Goal: Task Accomplishment & Management: Manage account settings

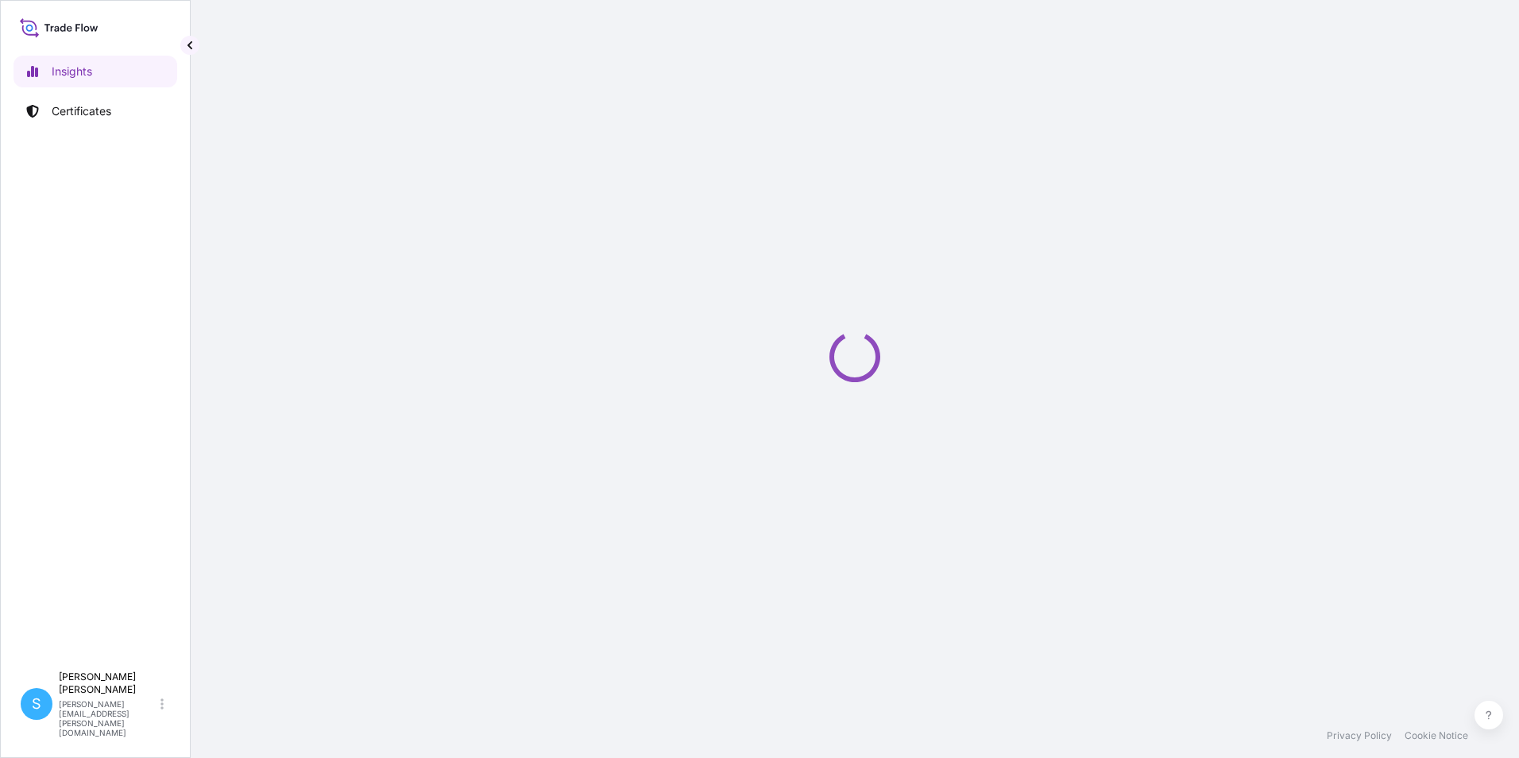
select select "2025"
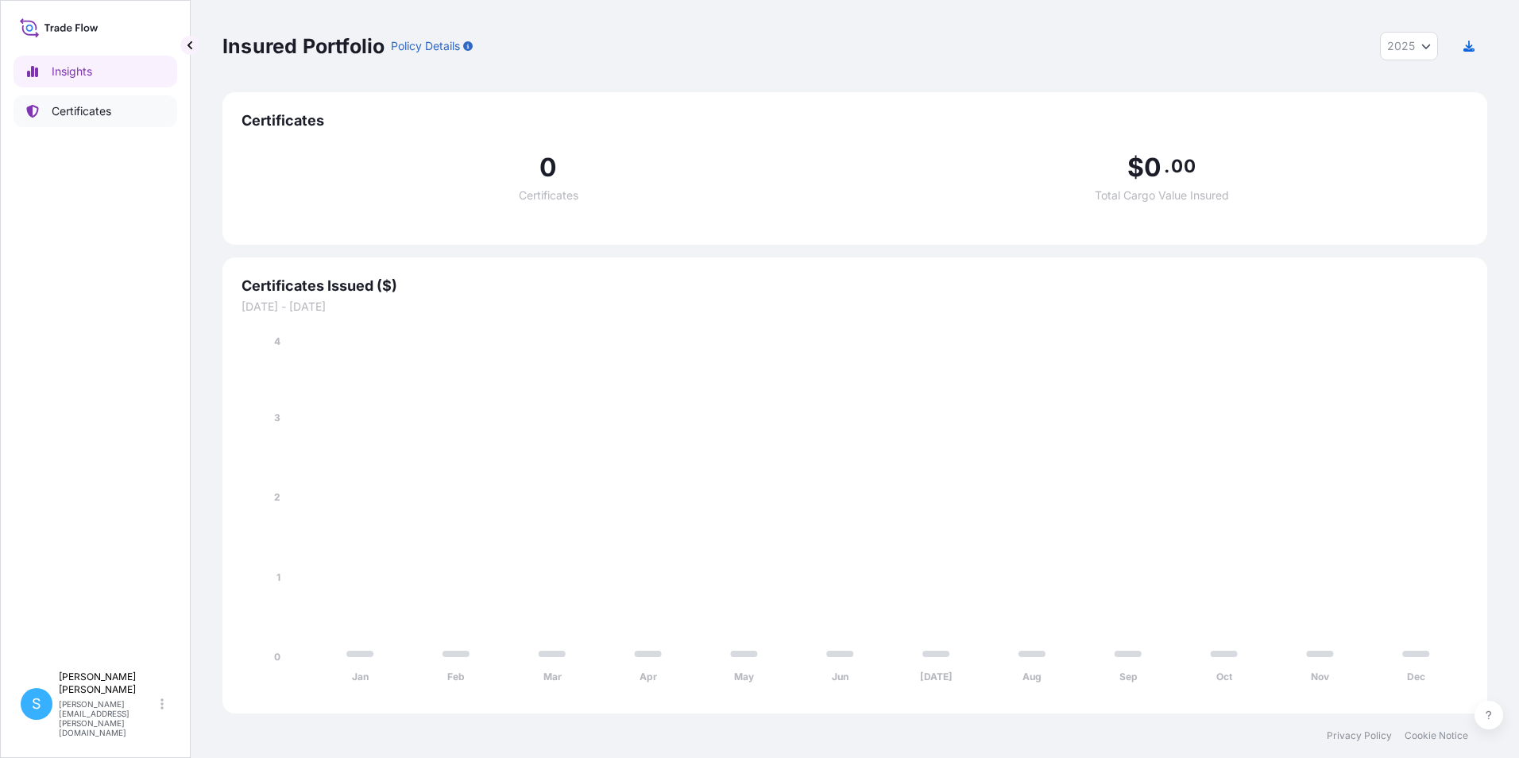
click at [72, 103] on p "Certificates" at bounding box center [82, 111] width 60 height 16
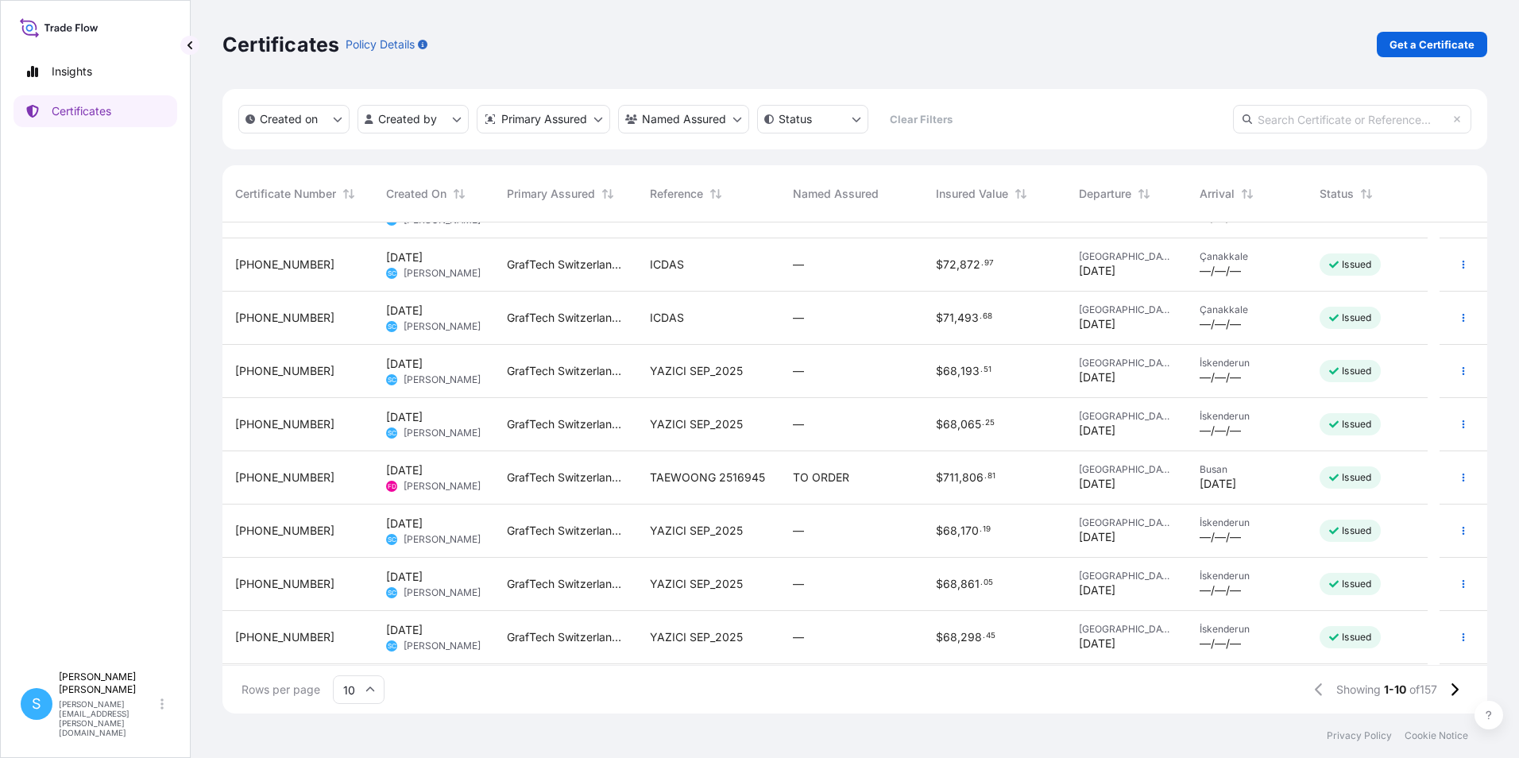
scroll to position [90, 0]
click at [1458, 691] on icon at bounding box center [1455, 689] width 7 height 13
click at [1457, 687] on icon at bounding box center [1455, 689] width 7 height 13
click at [719, 642] on span "TATA STEEL -[DATE] LOT" at bounding box center [709, 638] width 118 height 16
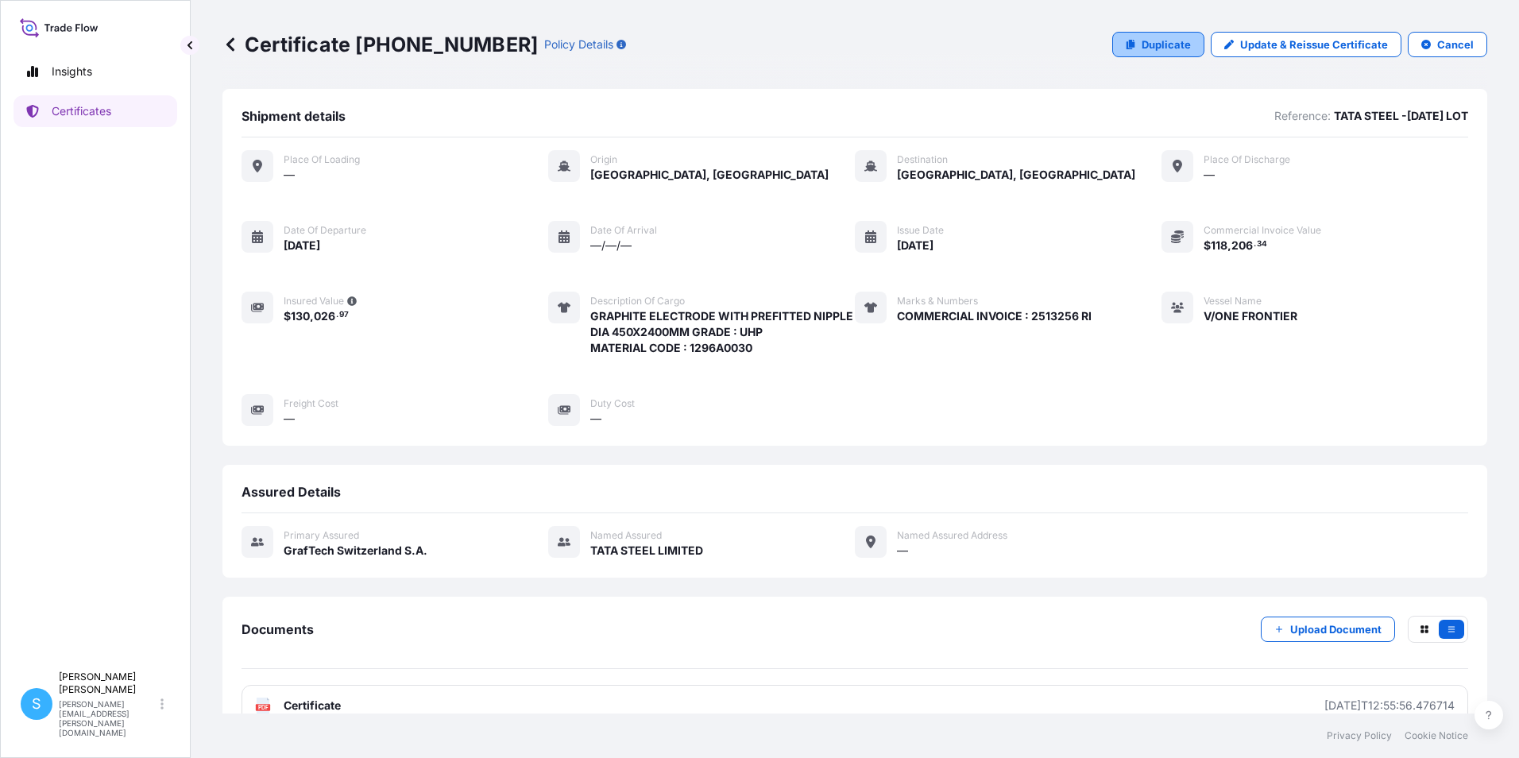
click at [1158, 48] on p "Duplicate" at bounding box center [1166, 45] width 49 height 16
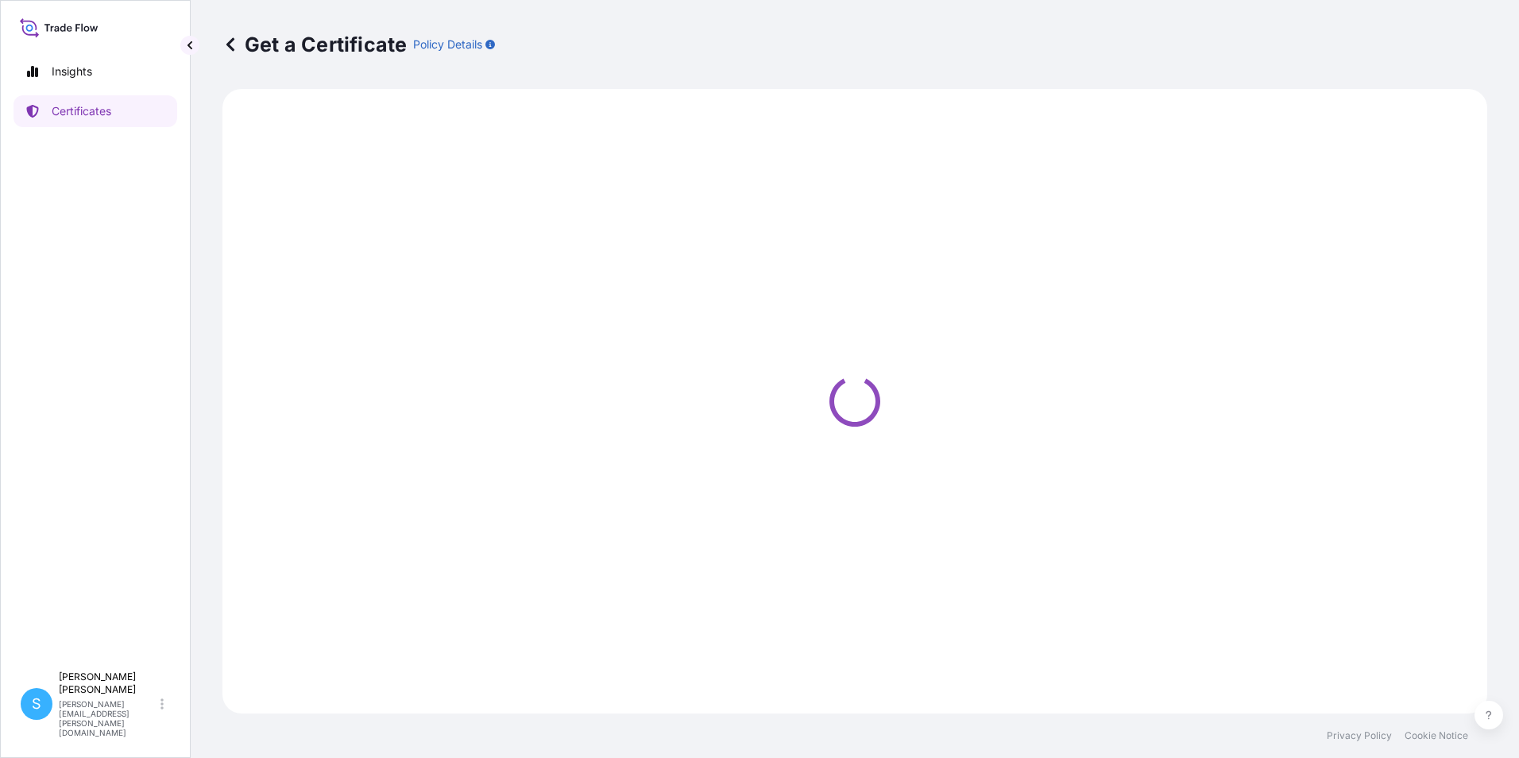
select select "Ocean Vessel"
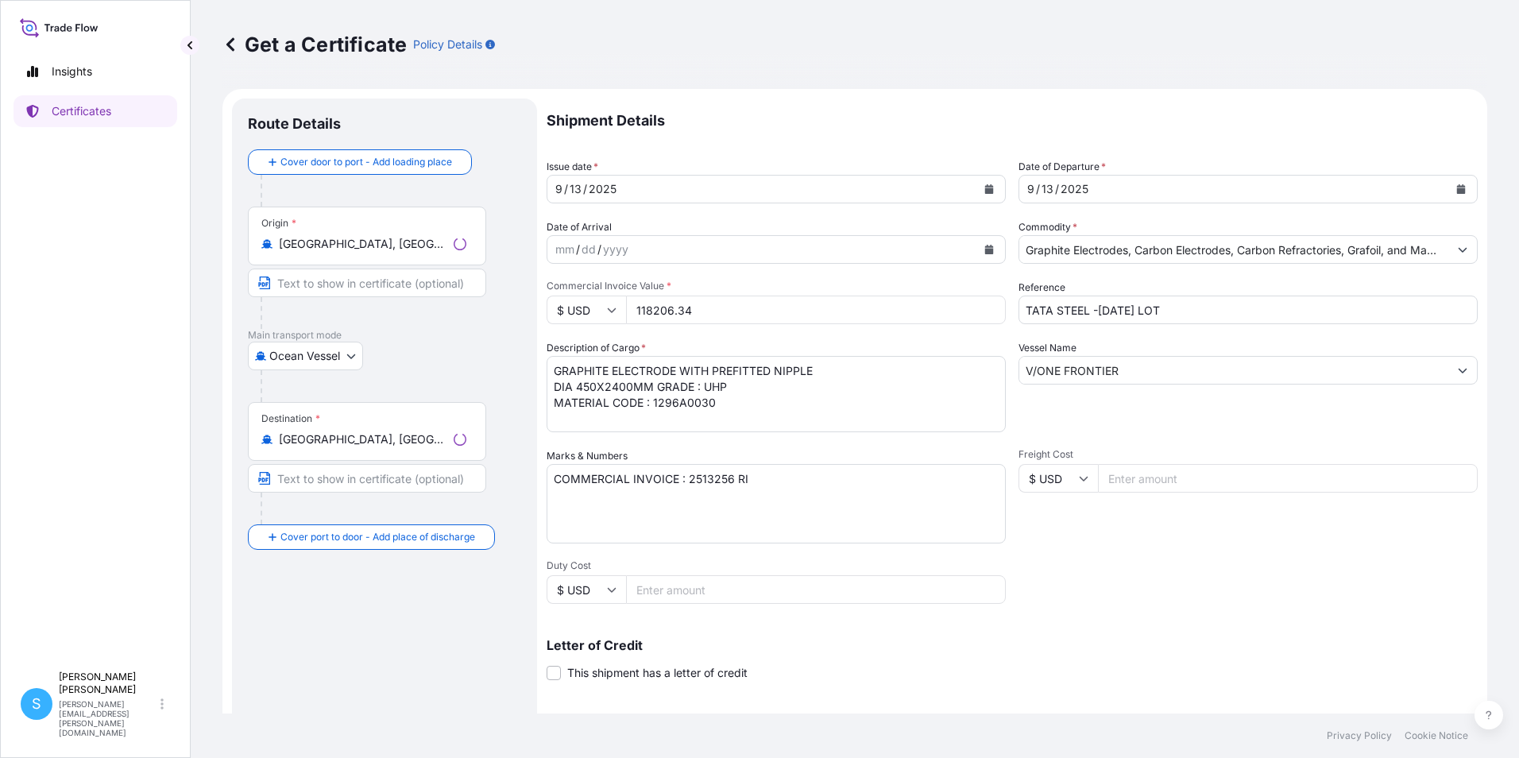
select select "31801"
drag, startPoint x: 716, startPoint y: 310, endPoint x: 637, endPoint y: 311, distance: 78.7
click at [635, 314] on input "118206.34" at bounding box center [816, 310] width 380 height 29
drag, startPoint x: 770, startPoint y: 312, endPoint x: 544, endPoint y: 316, distance: 225.7
click at [544, 316] on form "Route Details Cover door to port - Add loading place Place of loading Road / [G…" at bounding box center [855, 499] width 1265 height 821
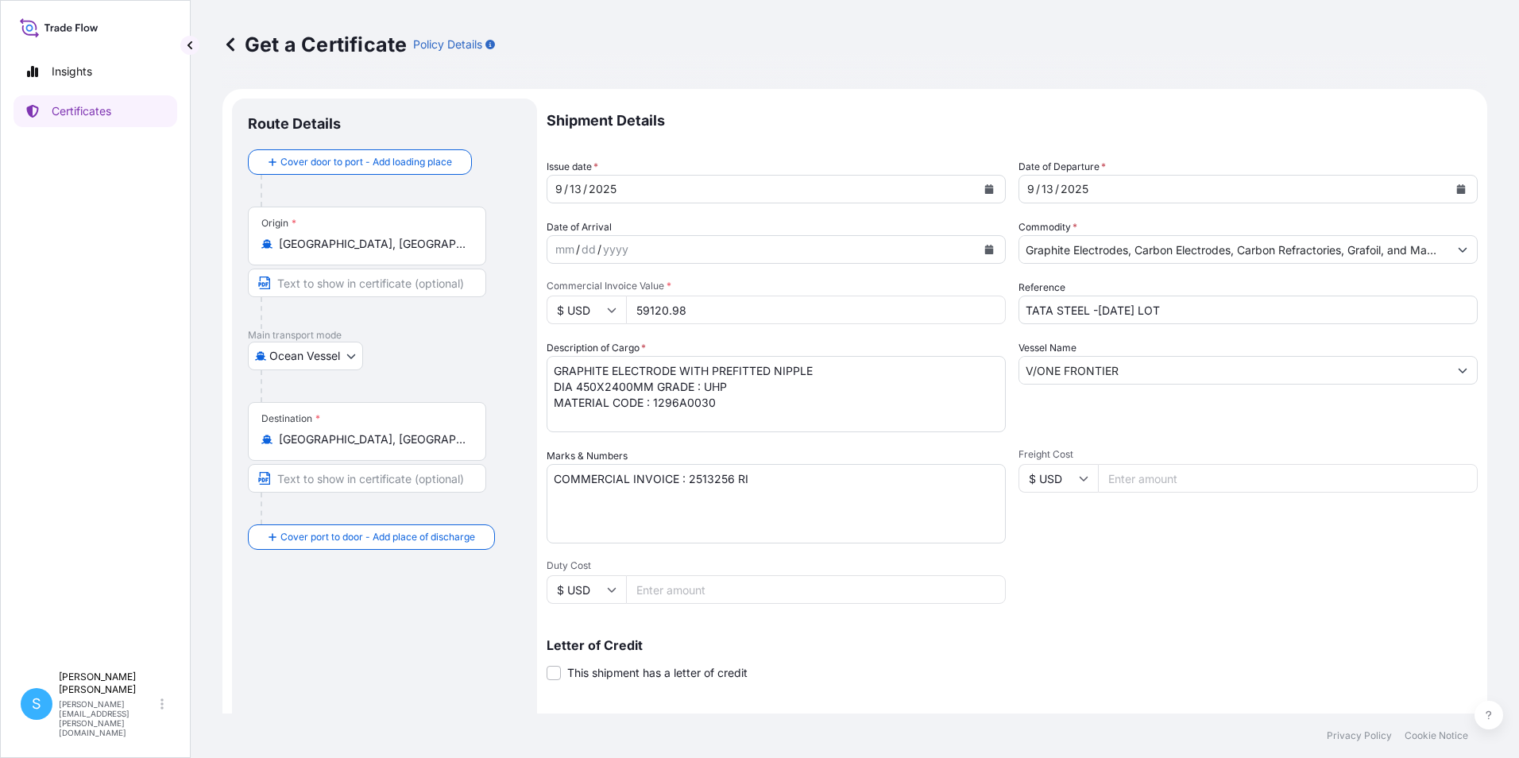
scroll to position [79, 0]
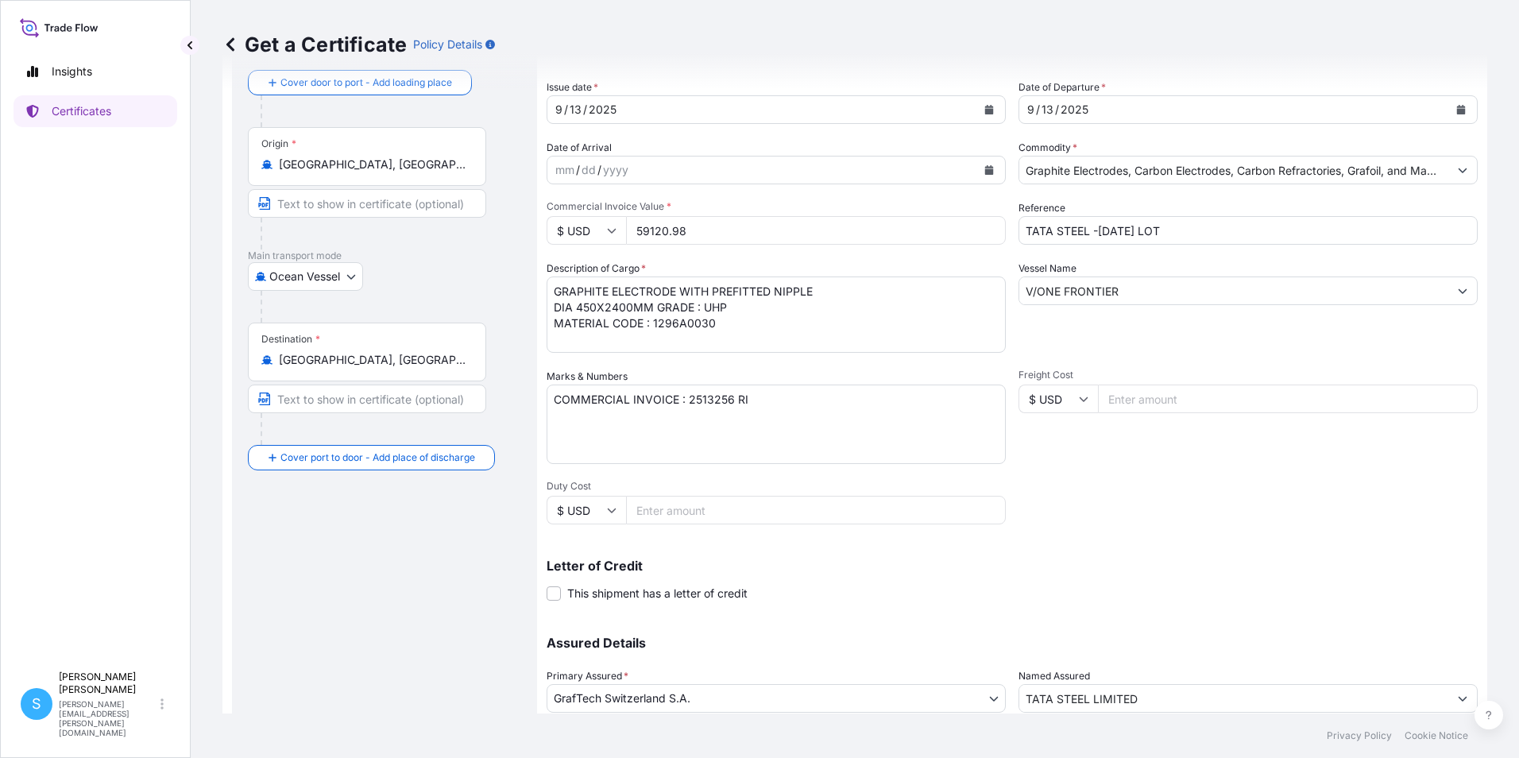
type input "59120.98"
click at [639, 106] on div "[DATE]" at bounding box center [762, 109] width 429 height 29
click at [985, 118] on button "Calendar" at bounding box center [989, 109] width 25 height 25
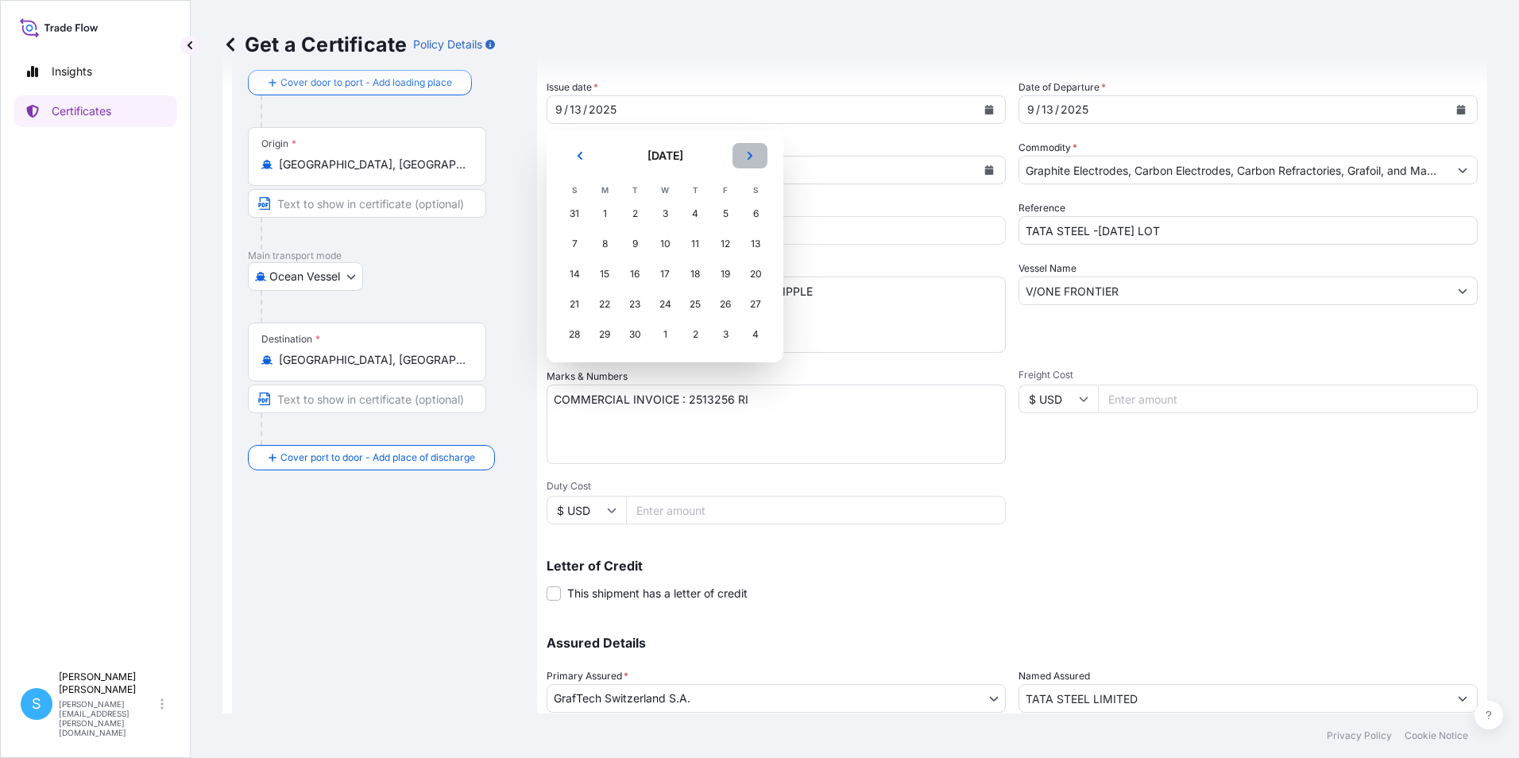
click at [739, 151] on button "Next" at bounding box center [750, 155] width 35 height 25
click at [597, 247] on div "6" at bounding box center [604, 244] width 29 height 29
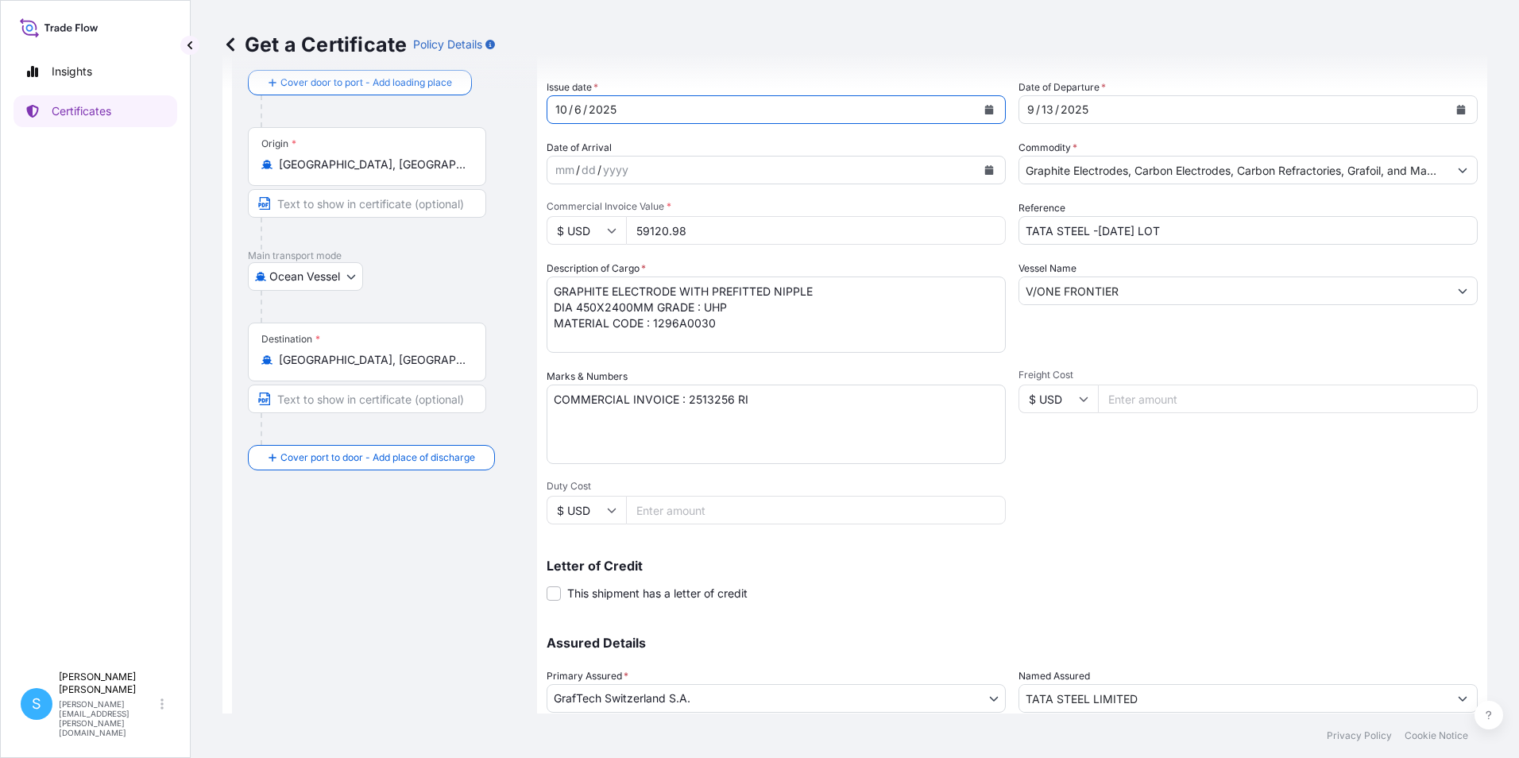
drag, startPoint x: 732, startPoint y: 398, endPoint x: 733, endPoint y: 390, distance: 8.0
click at [731, 398] on textarea "COMMERCIAL INVOICE : 2513256 RI" at bounding box center [776, 424] width 459 height 79
type textarea "COMMERCIAL INVOICE : 2513396 RI"
click at [1454, 116] on button "Calendar" at bounding box center [1461, 109] width 25 height 25
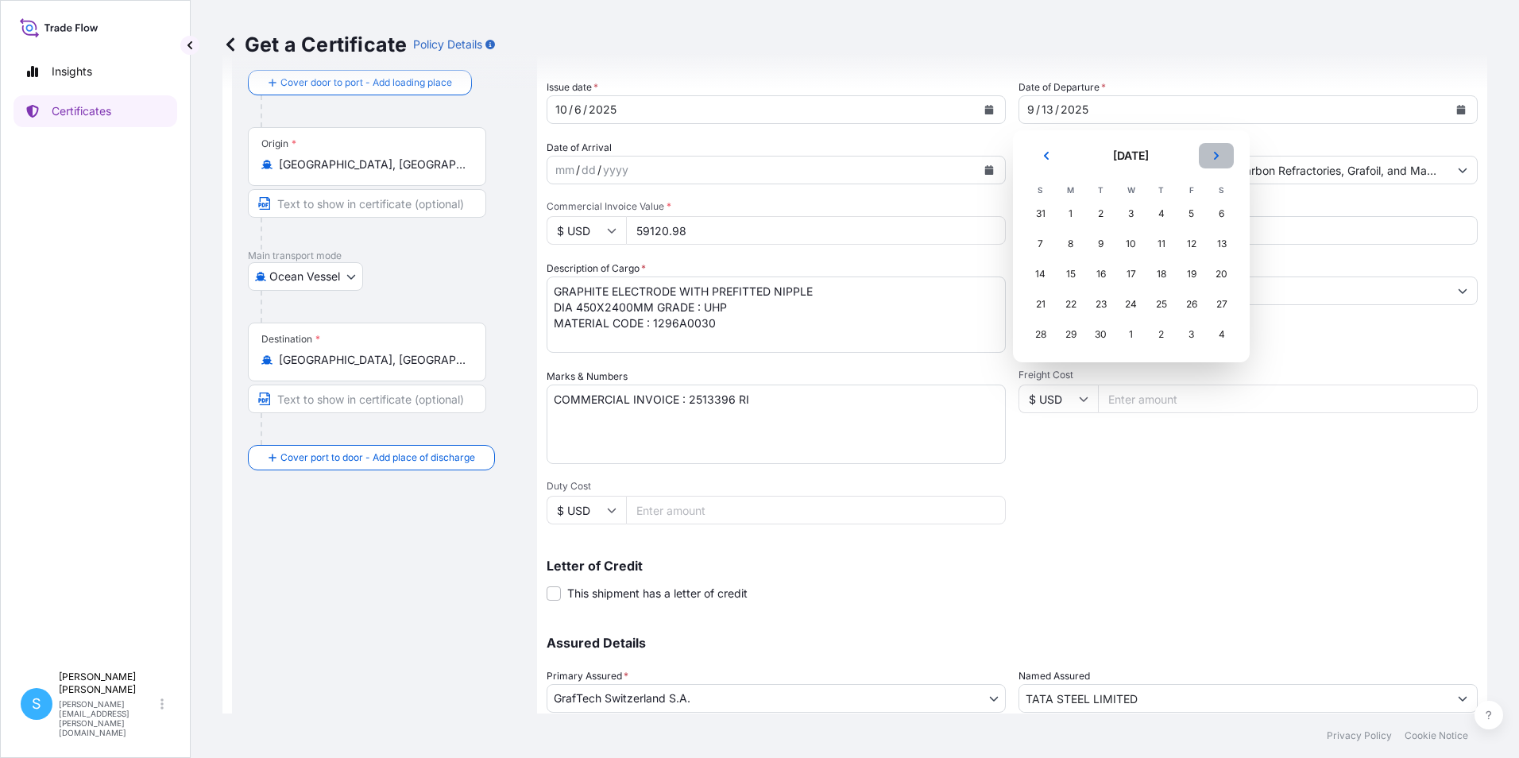
click at [1216, 157] on icon "Next" at bounding box center [1216, 156] width 5 height 8
click at [1074, 243] on div "6" at bounding box center [1071, 244] width 29 height 29
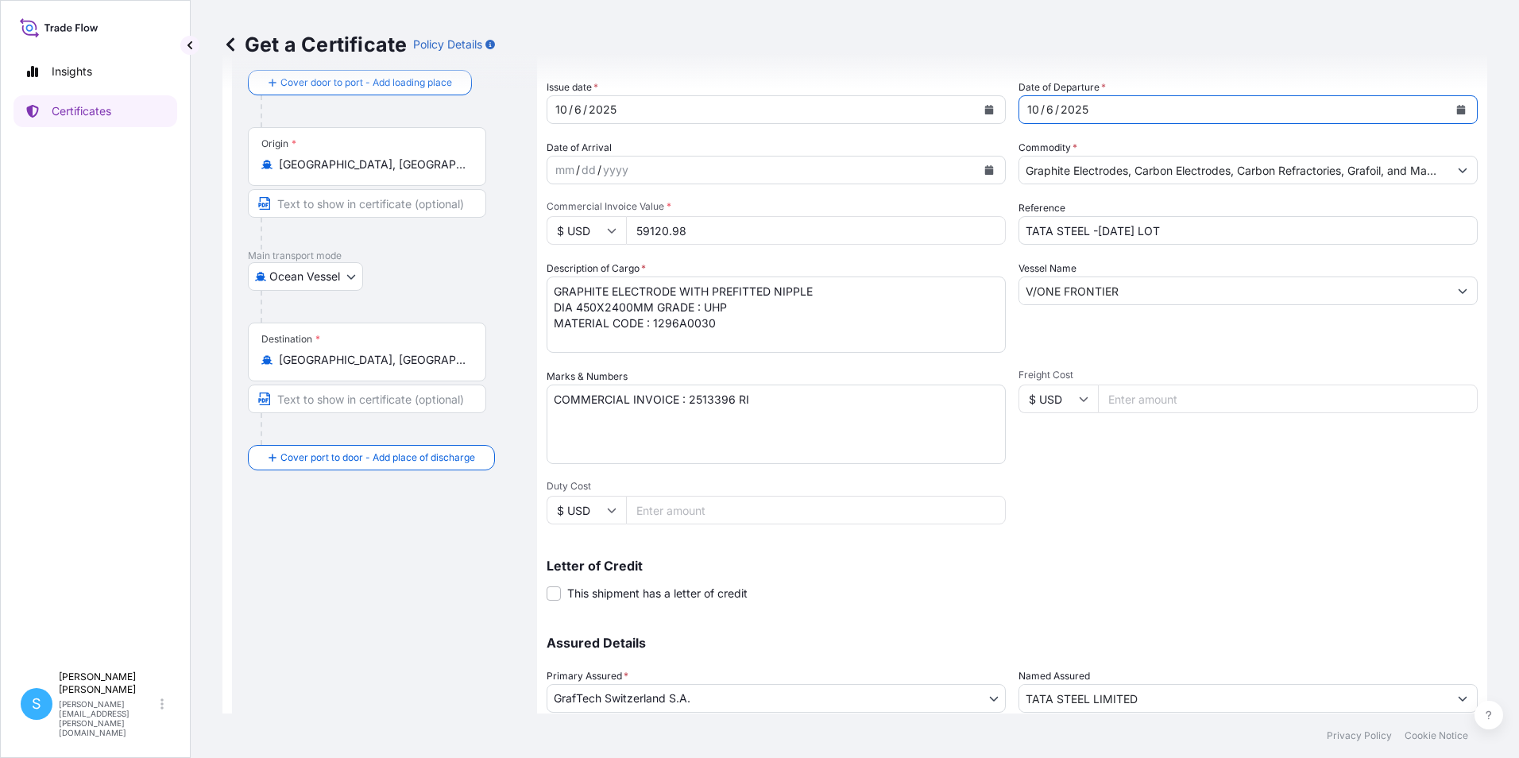
click at [1198, 231] on input "TATA STEEL -[DATE] LOT" at bounding box center [1248, 230] width 459 height 29
drag, startPoint x: 1138, startPoint y: 228, endPoint x: 1093, endPoint y: 229, distance: 45.3
click at [1093, 229] on input "TATA STEEL -[DATE] LOT" at bounding box center [1248, 230] width 459 height 29
type input "TATA STEEL - [DATE]"
click at [1163, 292] on input "V/ONE FRONTIER" at bounding box center [1234, 291] width 429 height 29
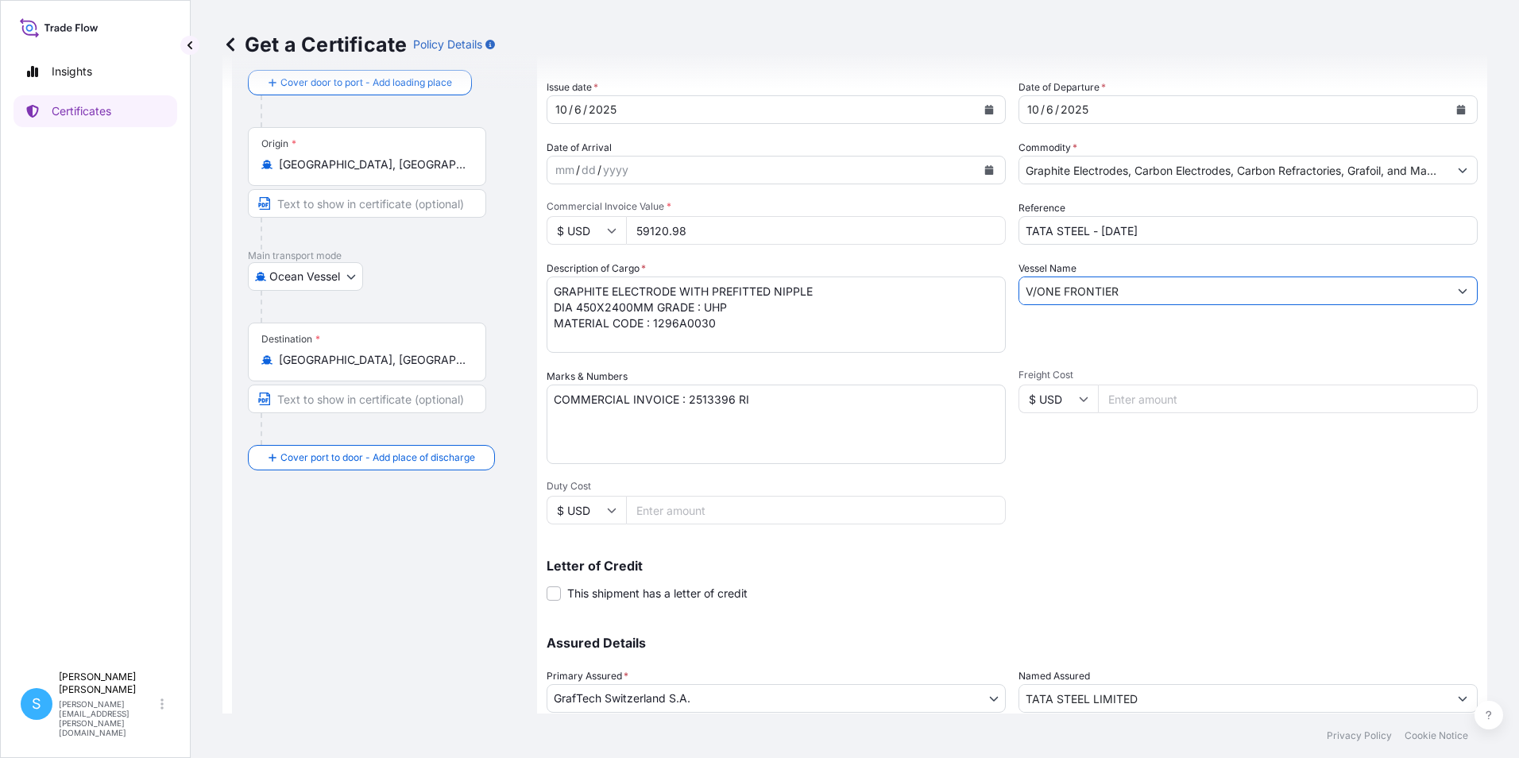
drag, startPoint x: 1163, startPoint y: 292, endPoint x: 941, endPoint y: 264, distance: 223.6
click at [949, 275] on div "Shipment Details Issue date * [DATE] Date of Departure * [DATE] Date of Arrival…" at bounding box center [1012, 397] width 931 height 757
click at [1196, 287] on input "V/ONE FRONTIER" at bounding box center [1234, 291] width 429 height 29
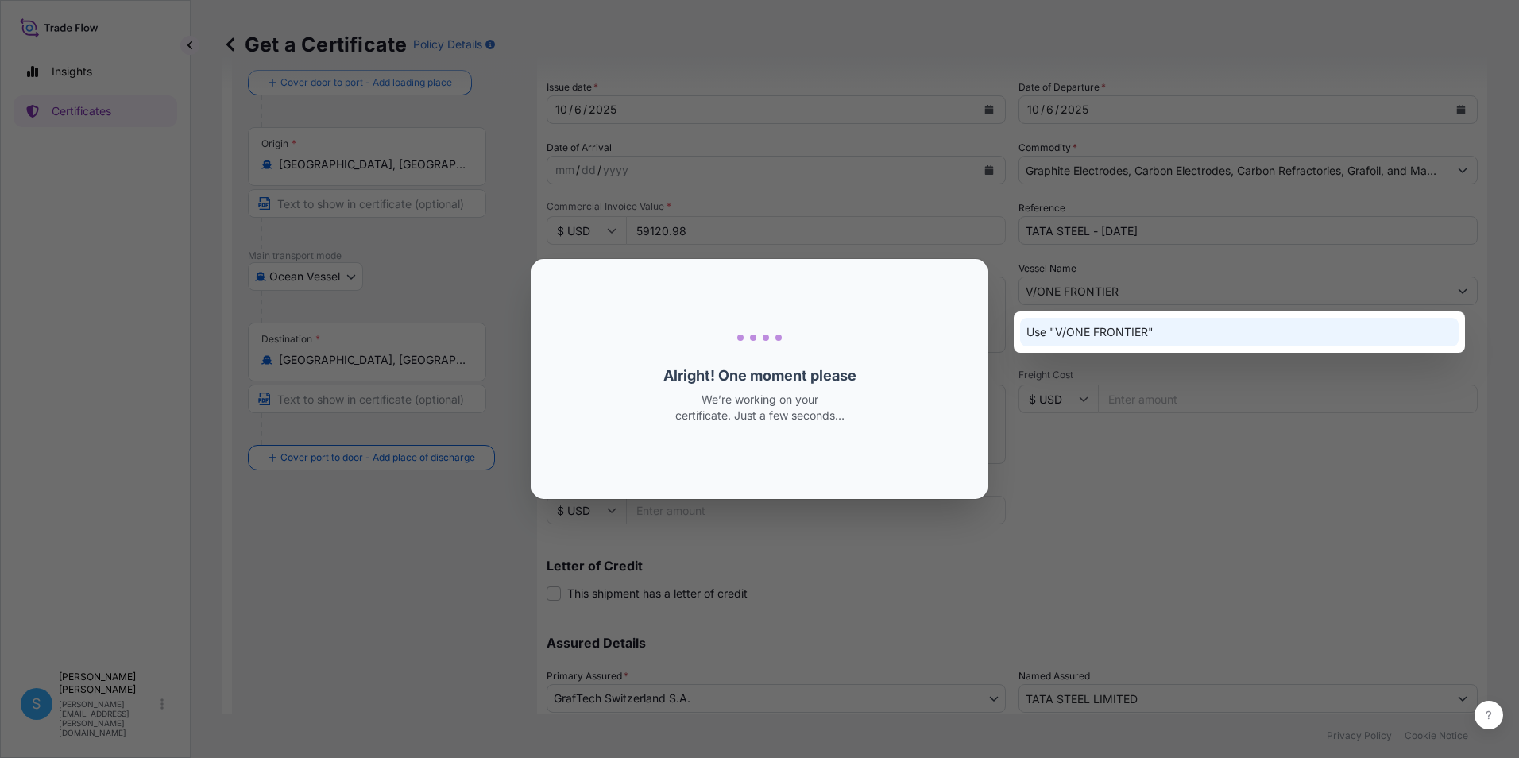
click at [1171, 404] on div "Loading Loading... Alright! One moment please We’re working on your certificate…" at bounding box center [759, 379] width 1519 height 758
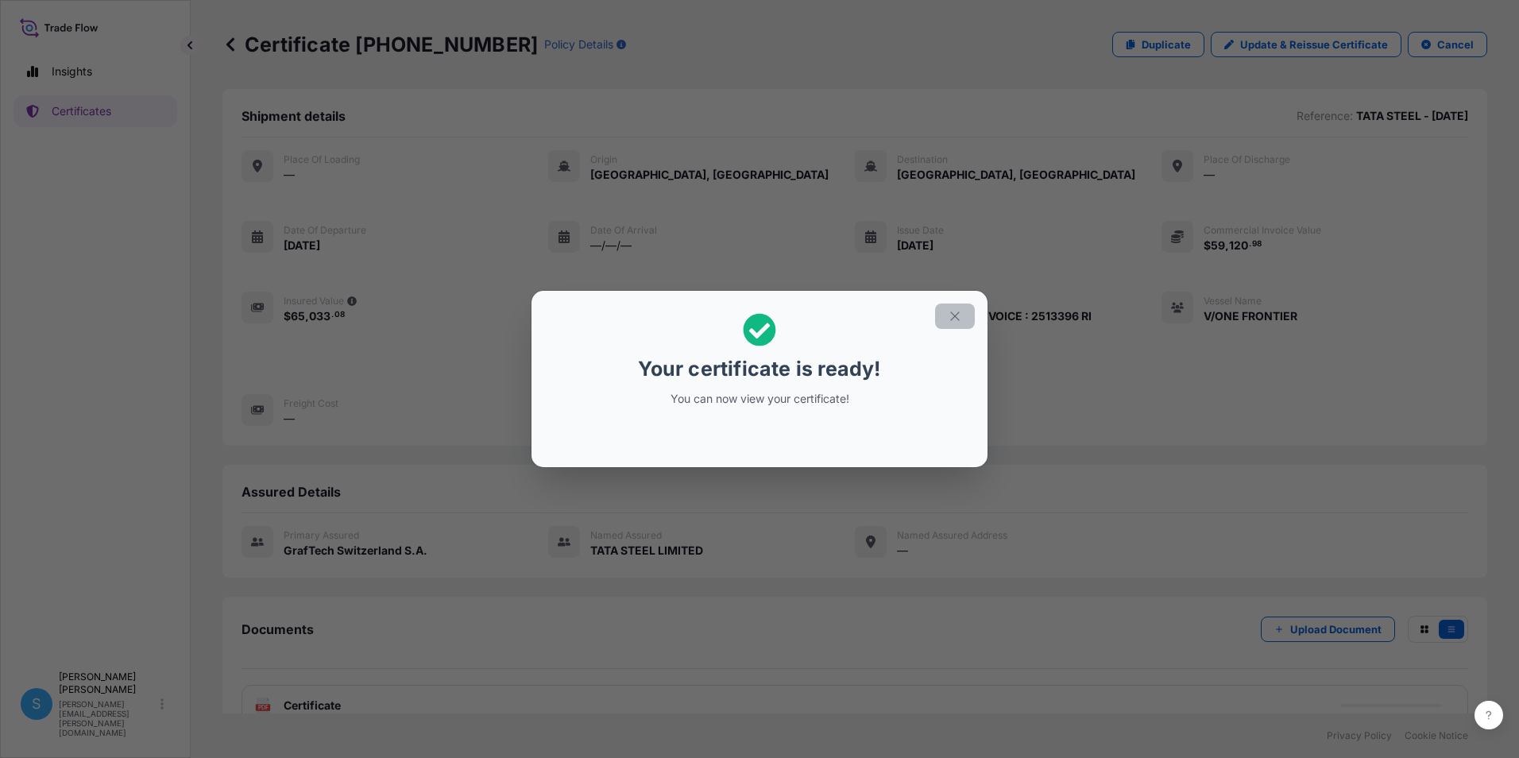
click at [955, 311] on icon "button" at bounding box center [955, 316] width 14 height 14
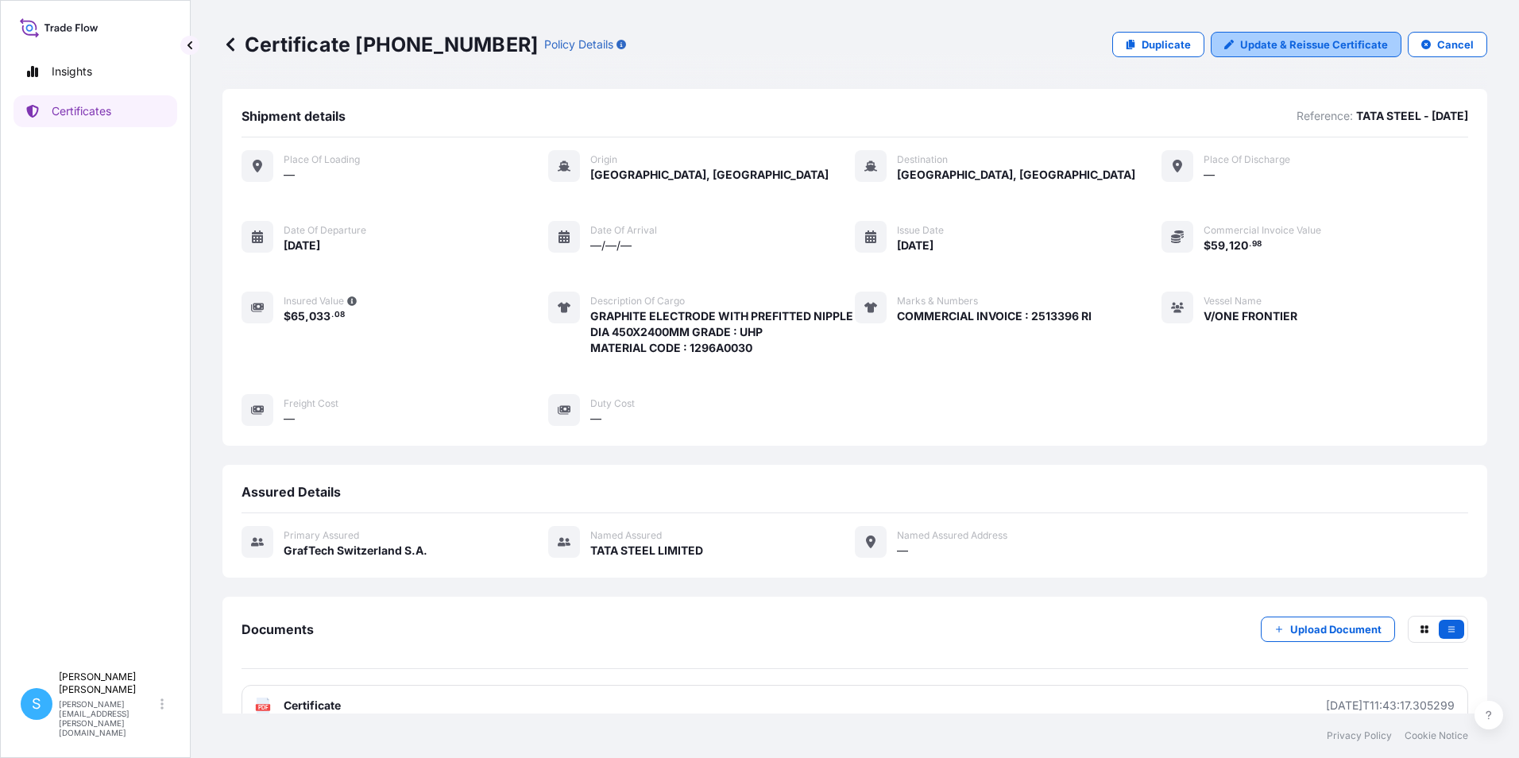
click at [1315, 46] on p "Update & Reissue Certificate" at bounding box center [1315, 45] width 148 height 16
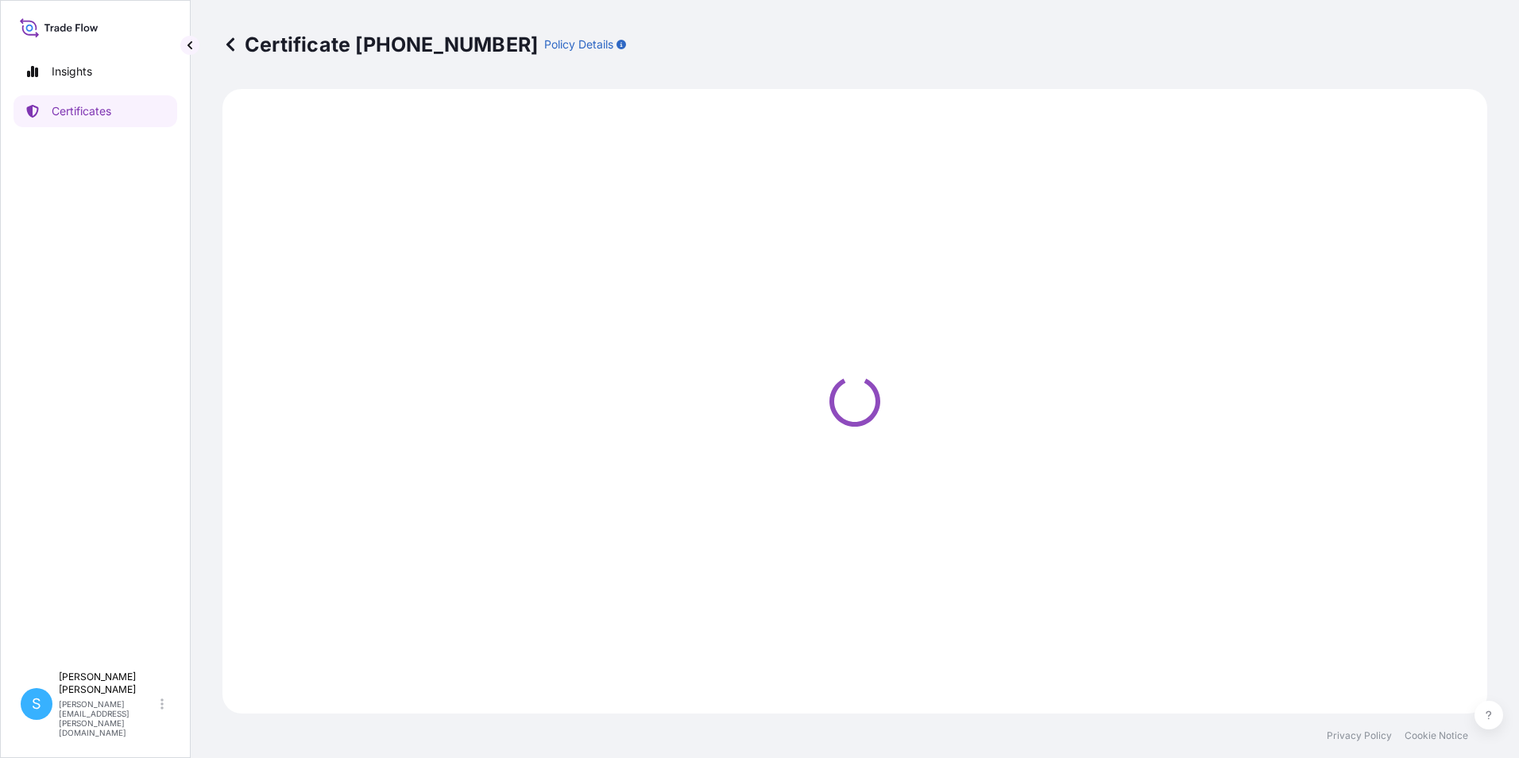
select select "Ocean Vessel"
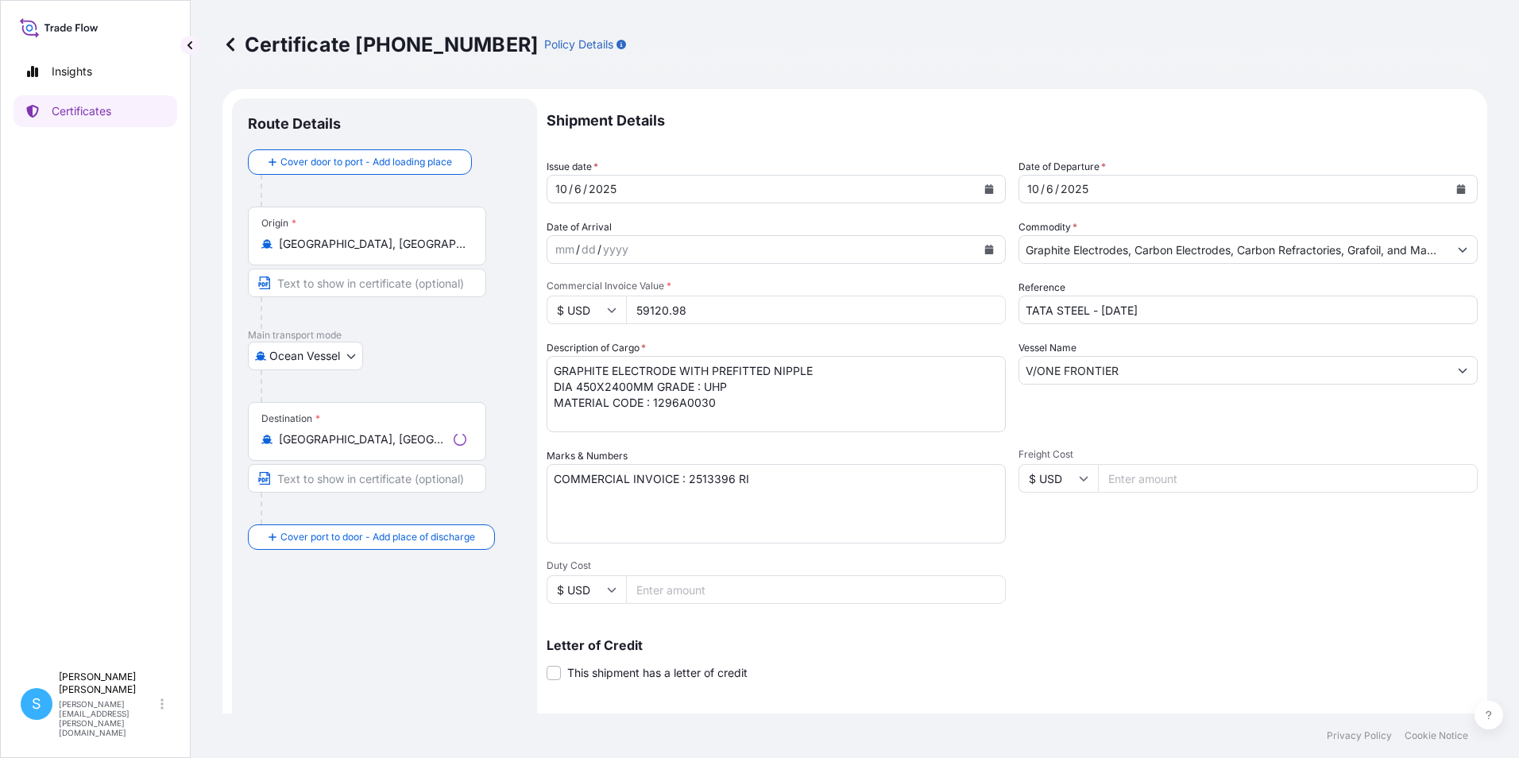
select select "31801"
click at [1158, 363] on input "V/ONE FRONTIER" at bounding box center [1234, 370] width 429 height 29
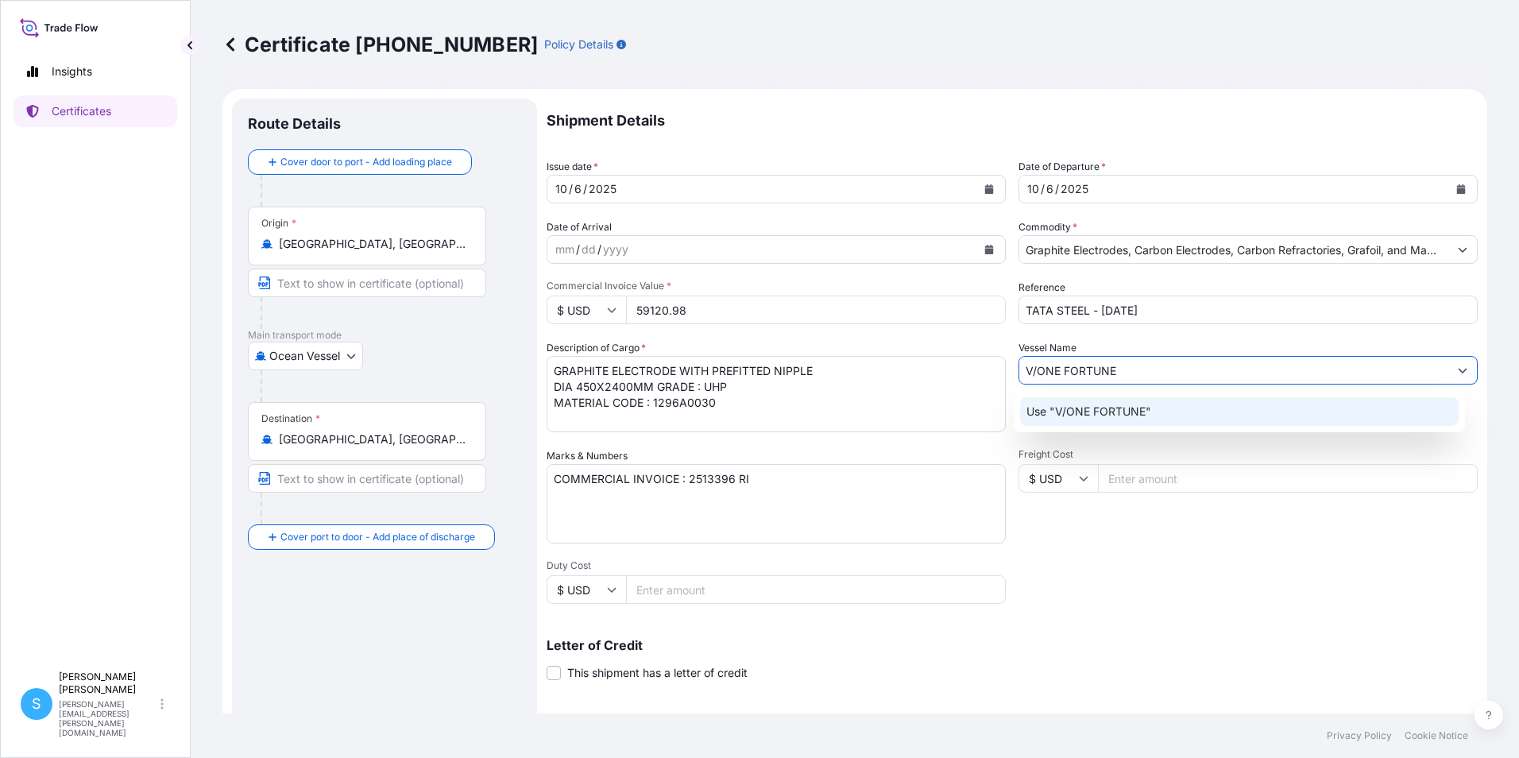
type input "V/ONE FORTUNE"
click at [1327, 677] on div "Letter of Credit This shipment has a letter of credit Letter of credit * Letter…" at bounding box center [1012, 660] width 931 height 42
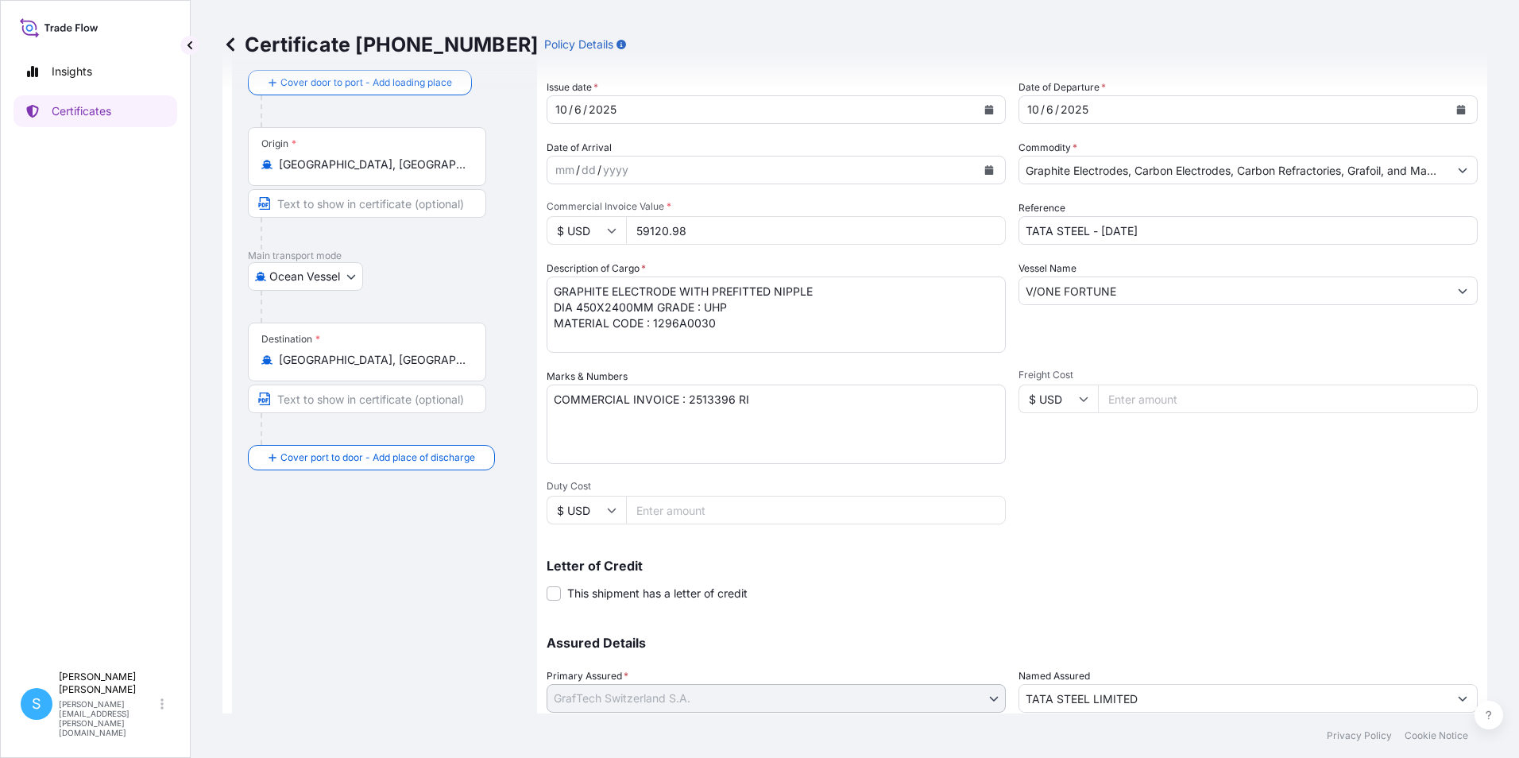
scroll to position [196, 0]
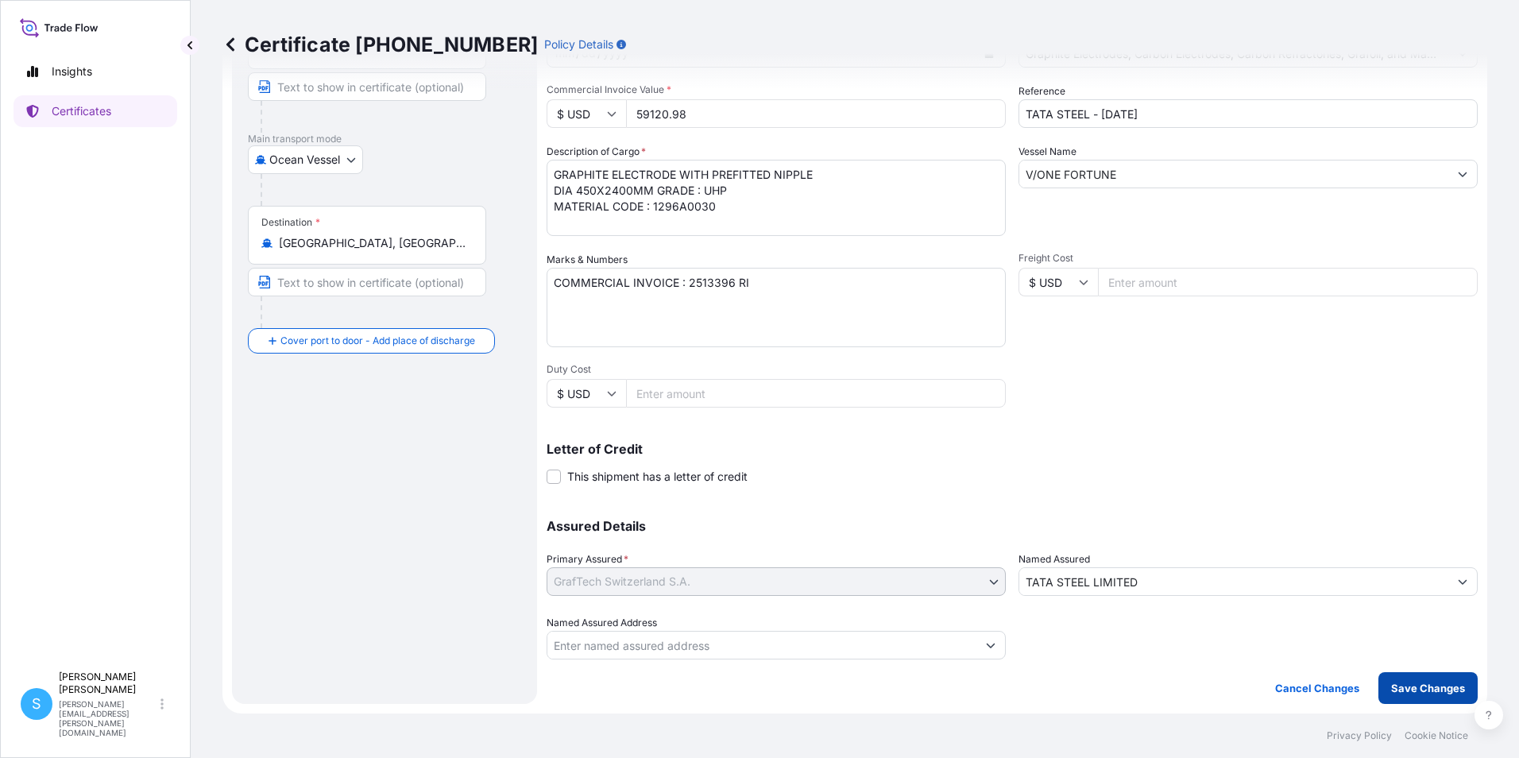
click at [1408, 695] on p "Save Changes" at bounding box center [1429, 688] width 74 height 16
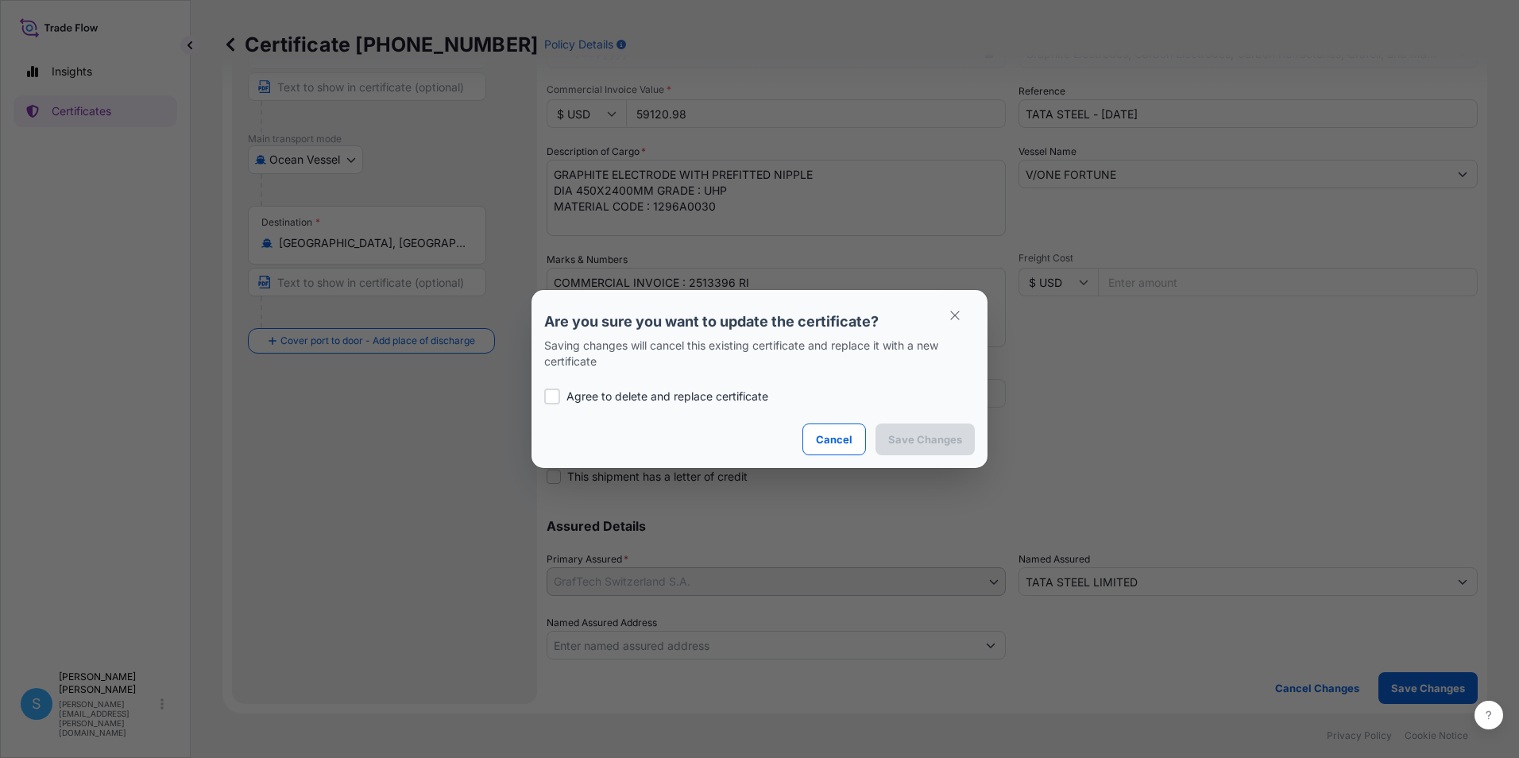
click at [644, 392] on p "Agree to delete and replace certificate" at bounding box center [668, 397] width 202 height 16
checkbox input "true"
drag, startPoint x: 927, startPoint y: 423, endPoint x: 927, endPoint y: 433, distance: 10.3
click at [927, 433] on section "Are you sure you want to update the certificate? Saving changes will cancel thi…" at bounding box center [760, 379] width 456 height 178
click at [930, 447] on p "Save Changes" at bounding box center [925, 440] width 74 height 16
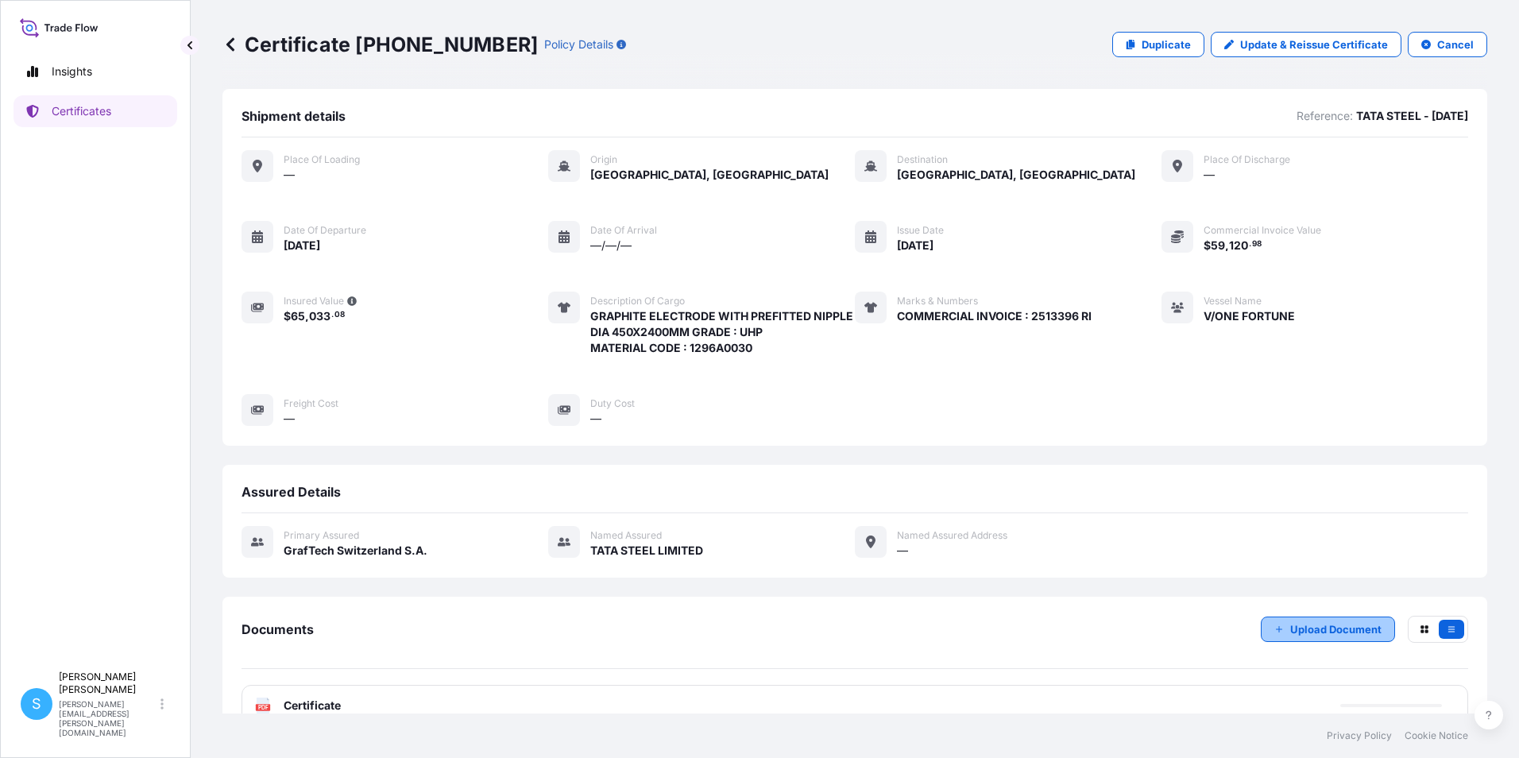
click at [1319, 637] on p "Upload Document" at bounding box center [1336, 629] width 91 height 16
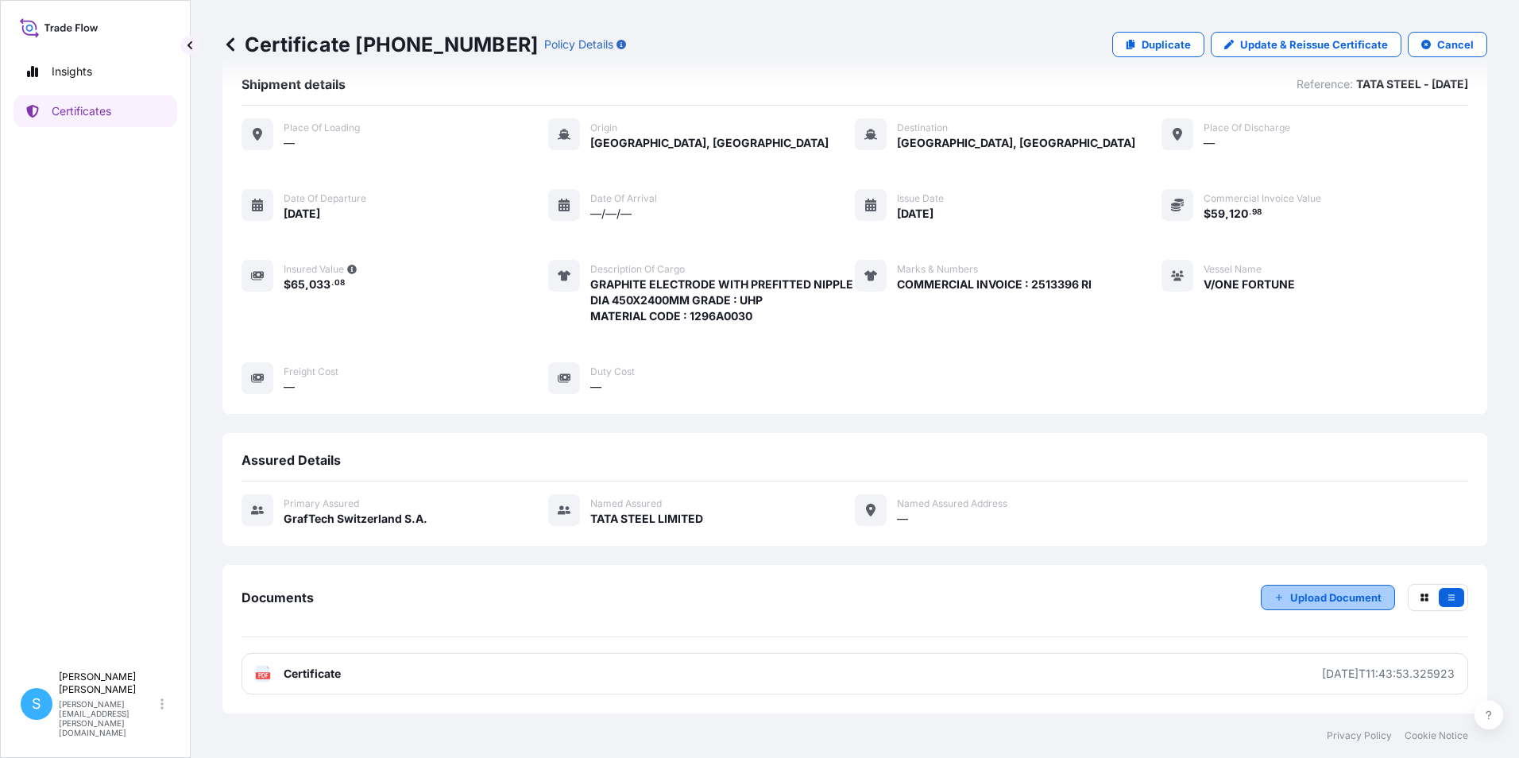
scroll to position [48, 0]
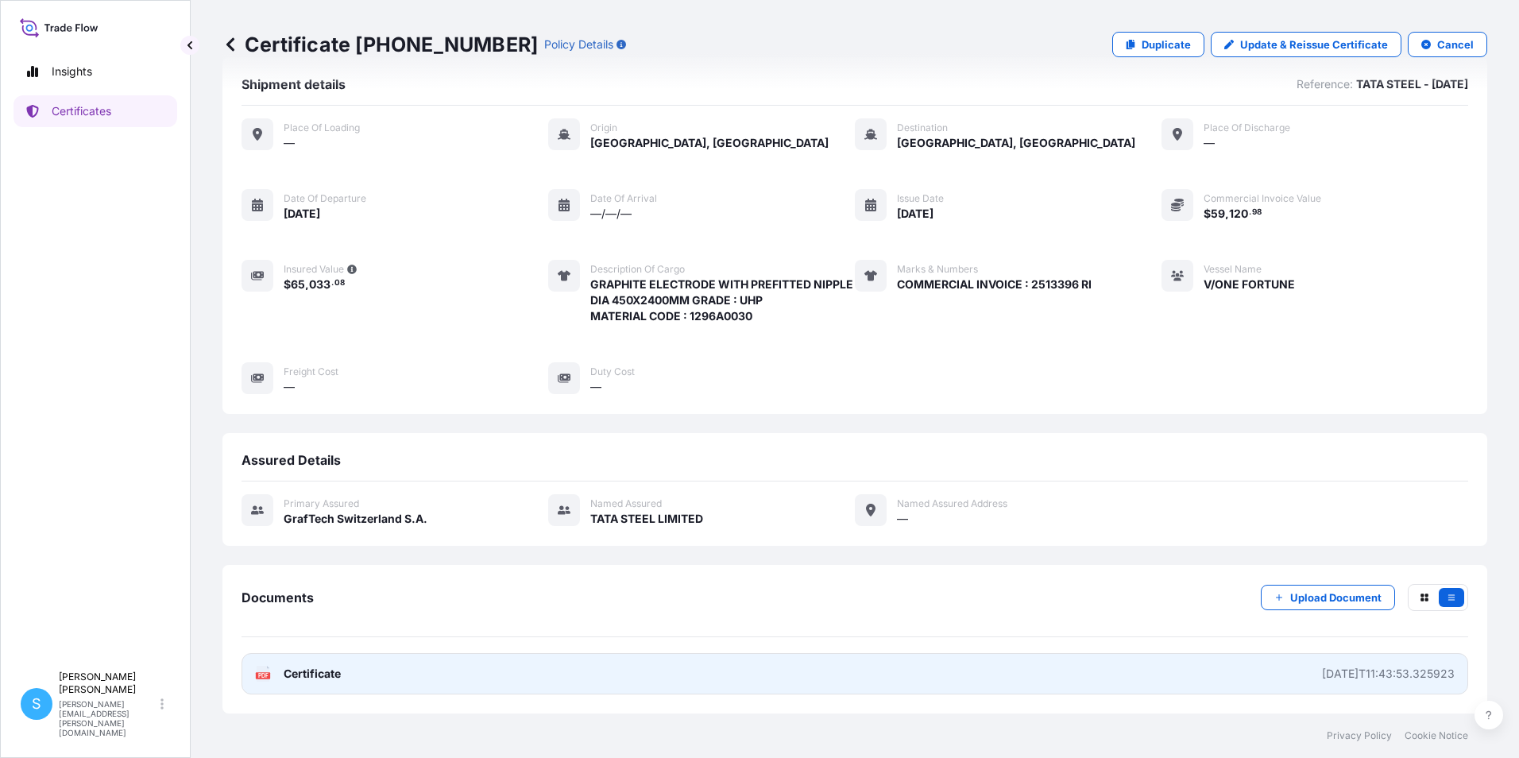
click at [424, 671] on link "PDF Certificate [DATE]T11:43:53.325923" at bounding box center [855, 673] width 1227 height 41
